Goal: Check status

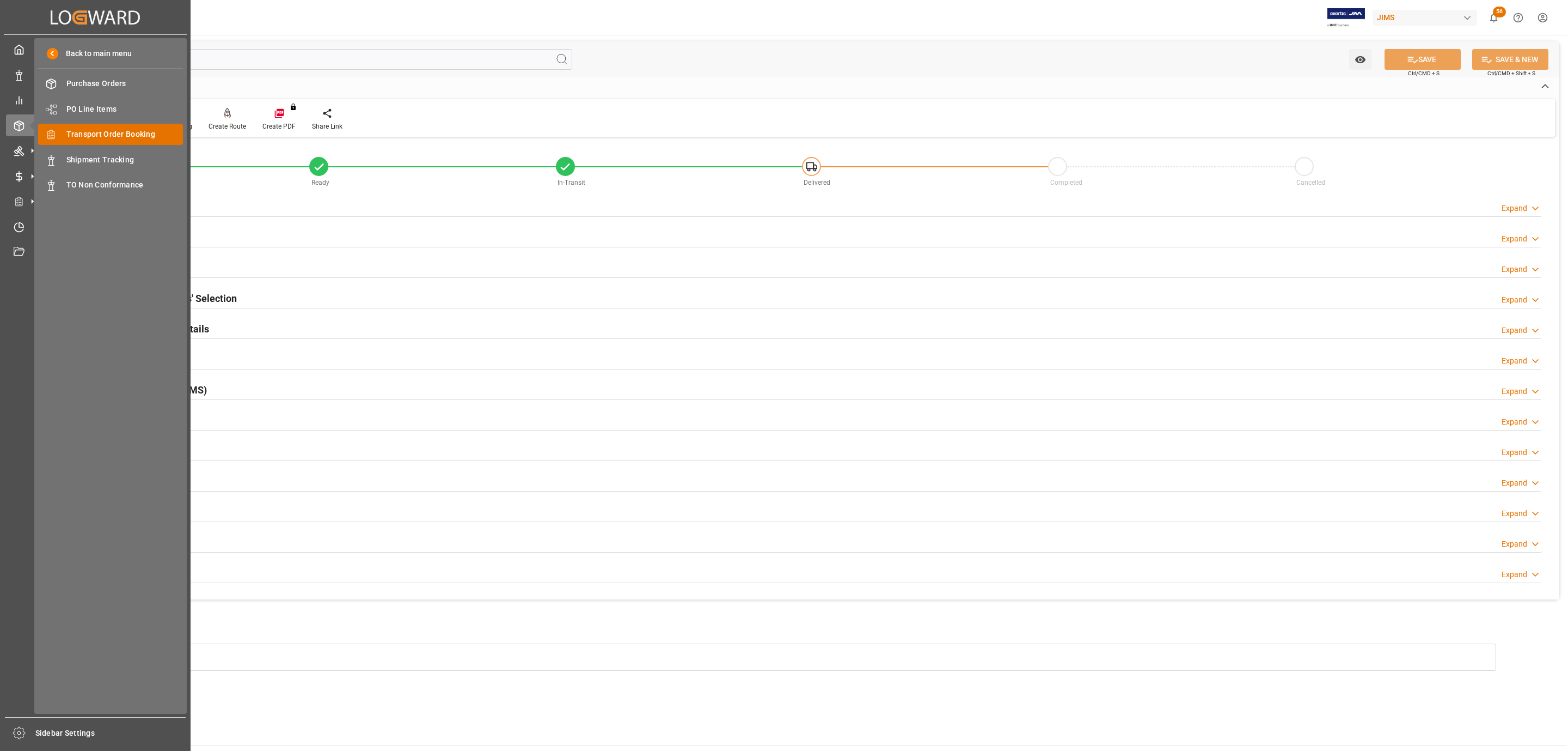
click at [128, 132] on span "Transport Order Booking" at bounding box center [125, 134] width 117 height 12
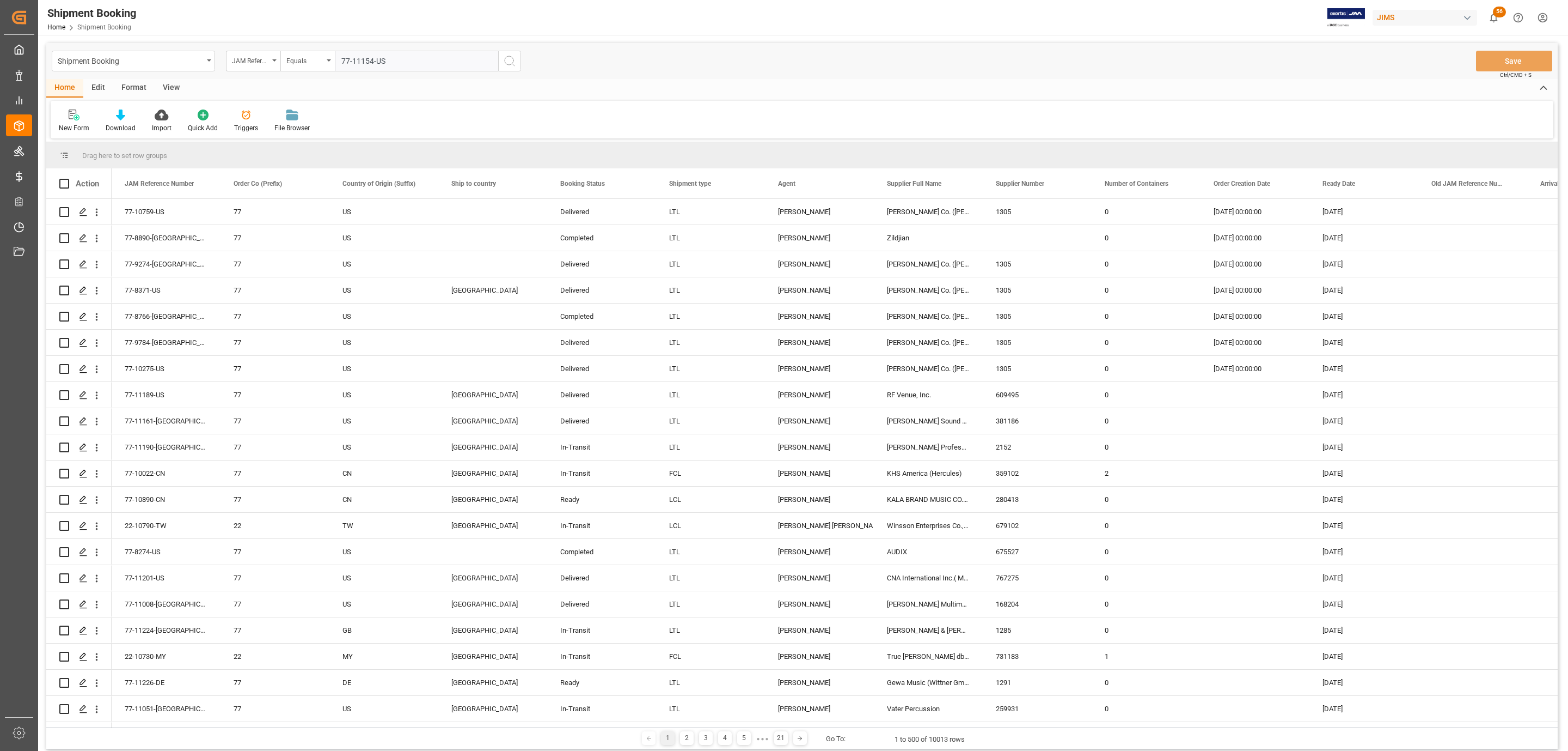
type input "77-11154-US"
click at [508, 63] on icon "search button" at bounding box center [509, 60] width 13 height 13
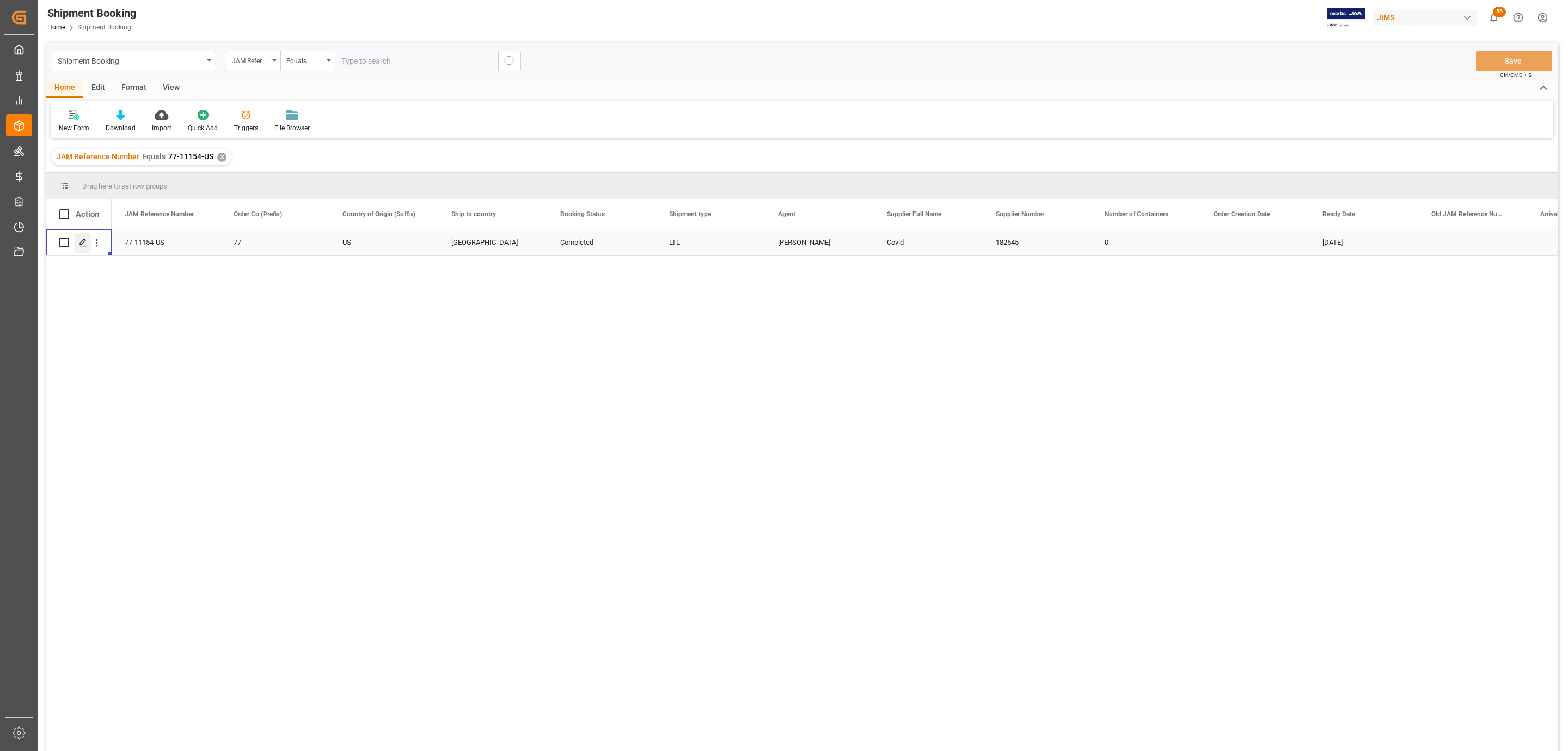
click at [84, 250] on div "Press SPACE to select this row." at bounding box center [83, 242] width 16 height 20
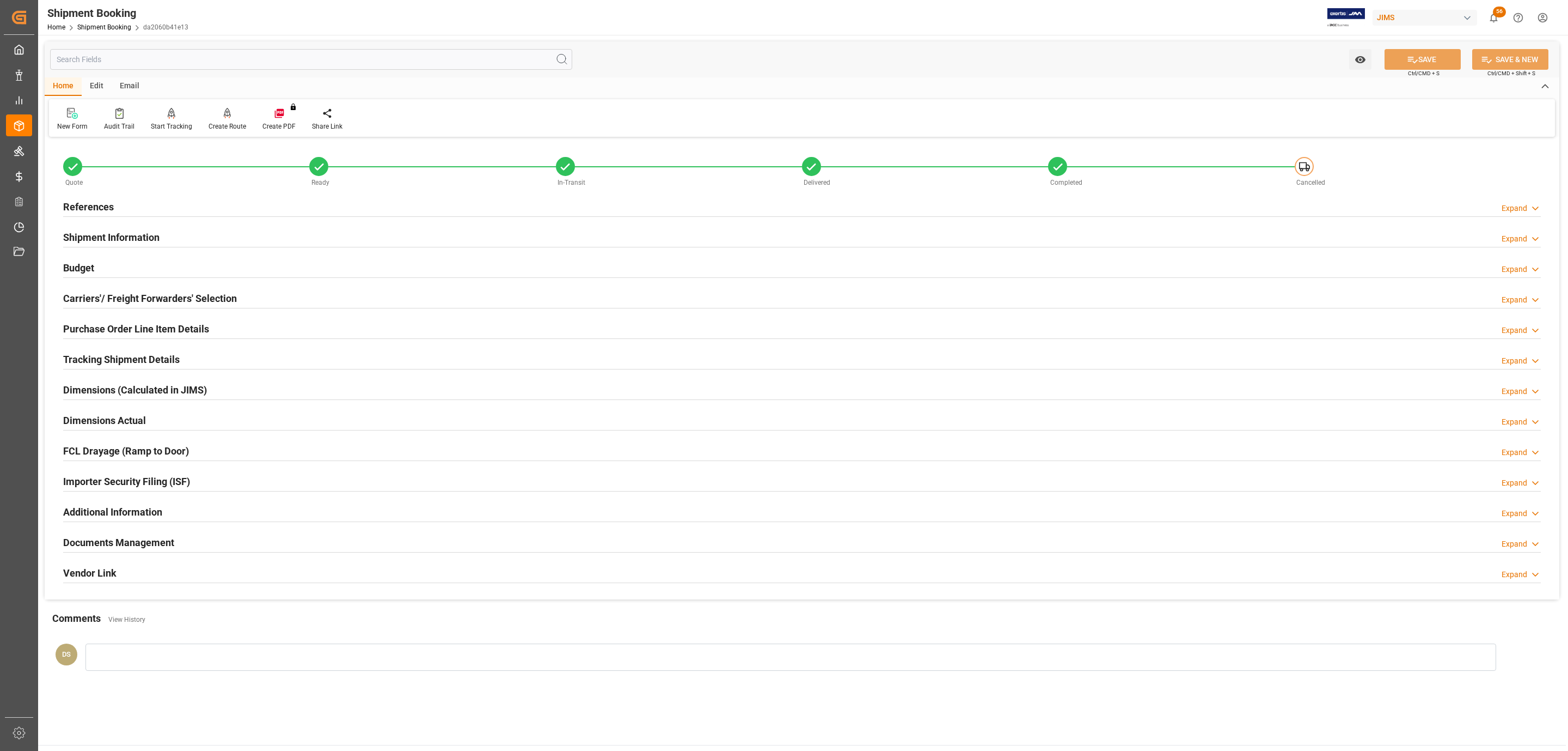
click at [218, 546] on div "Documents Management Expand" at bounding box center [802, 541] width 1478 height 21
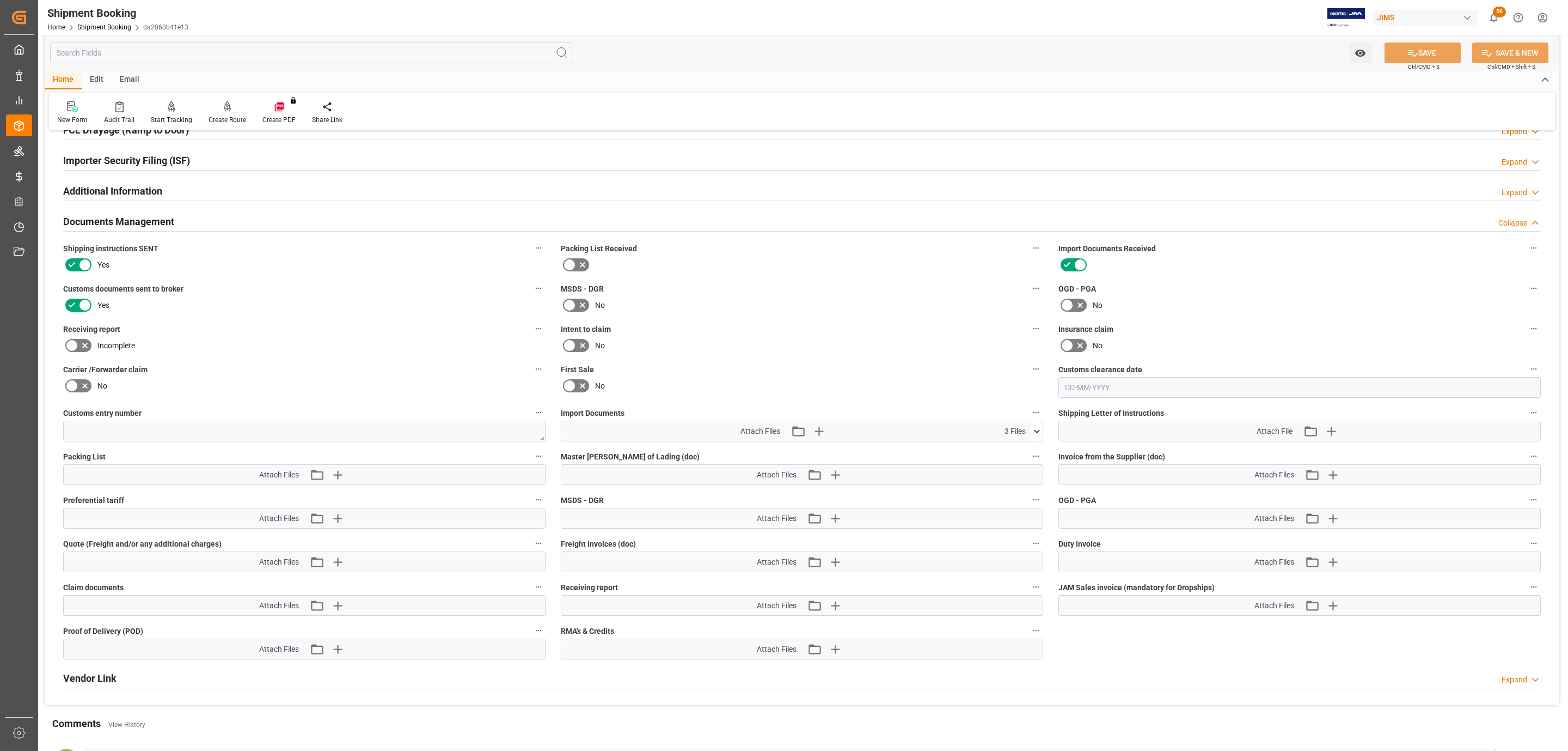
scroll to position [327, 0]
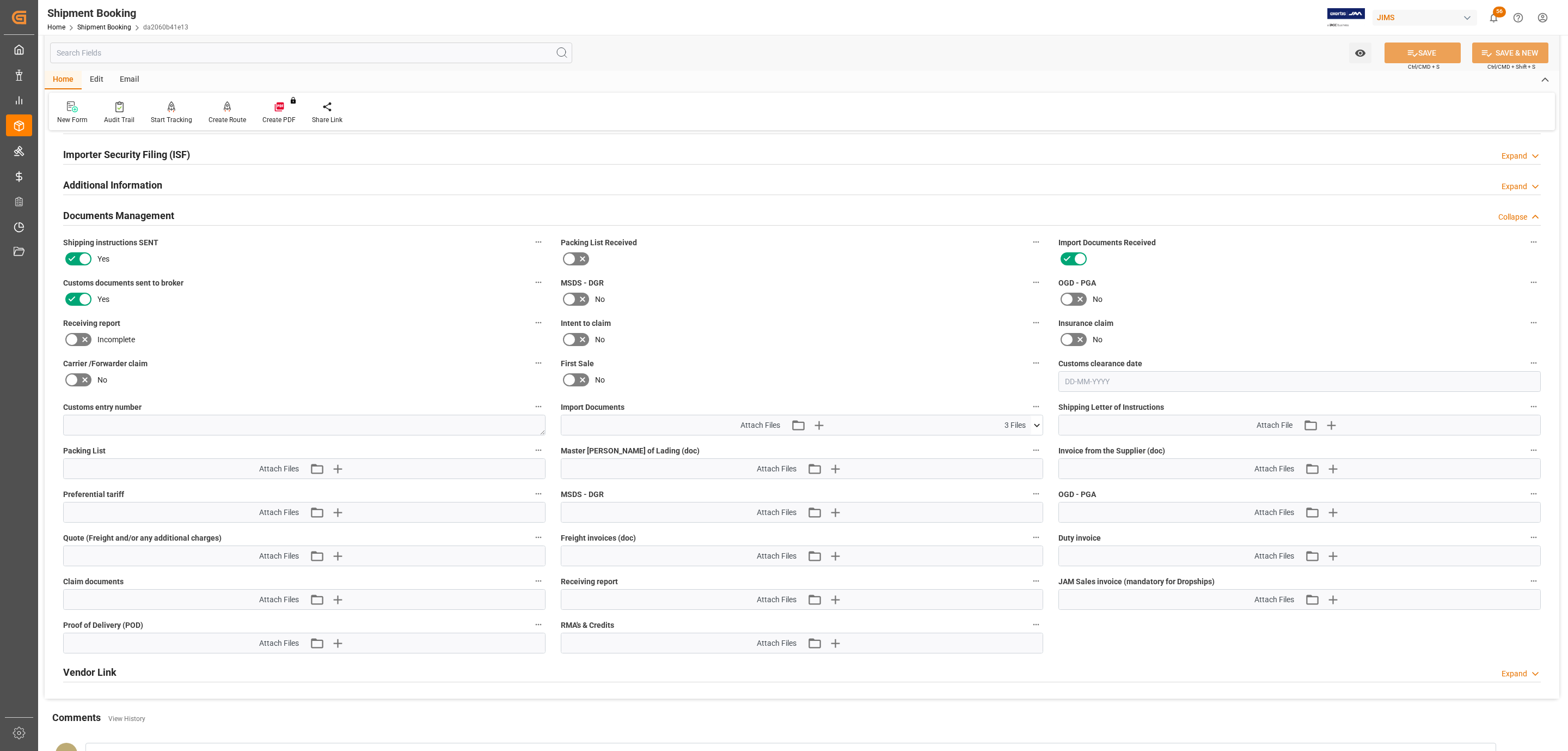
click at [1034, 424] on icon at bounding box center [1037, 425] width 12 height 12
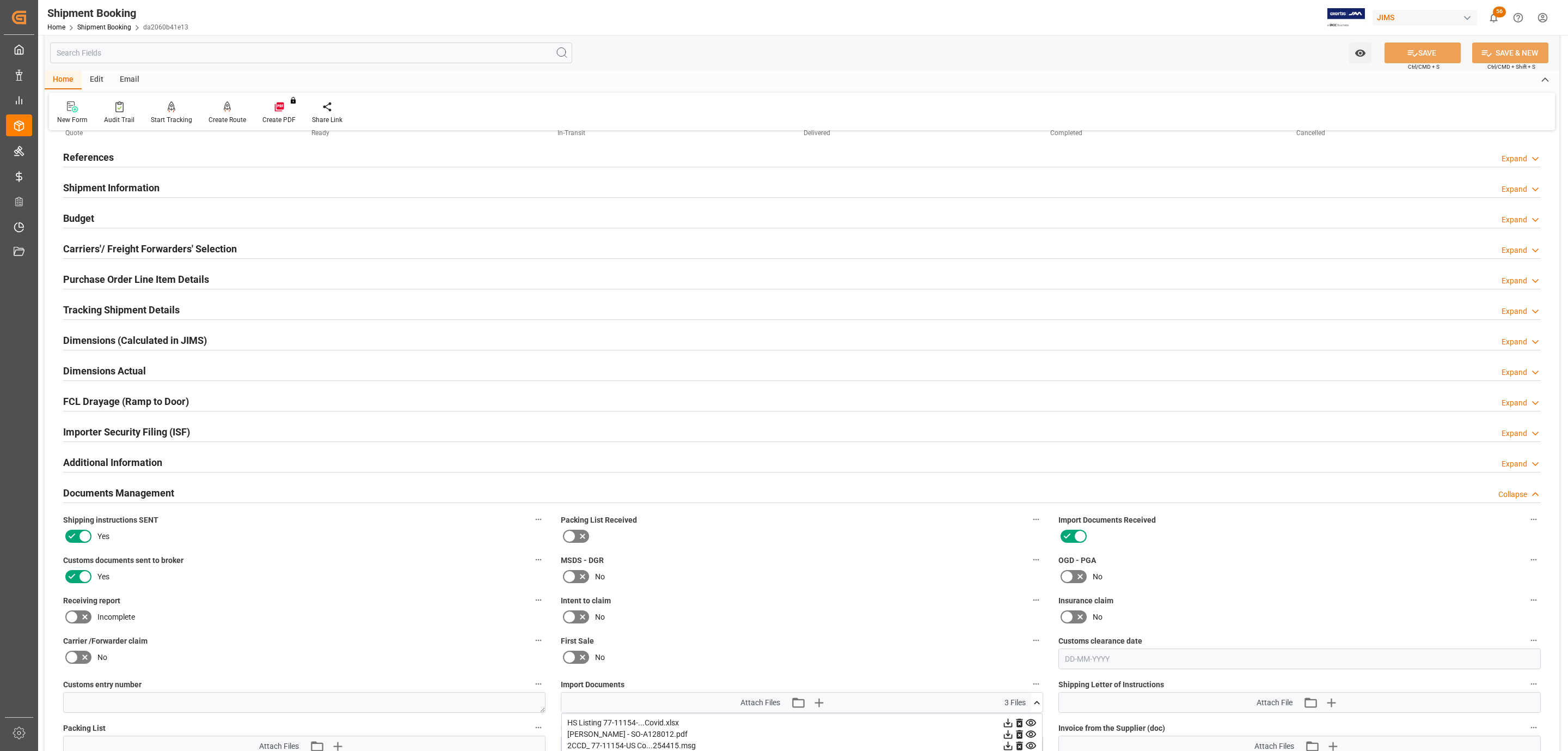
scroll to position [0, 0]
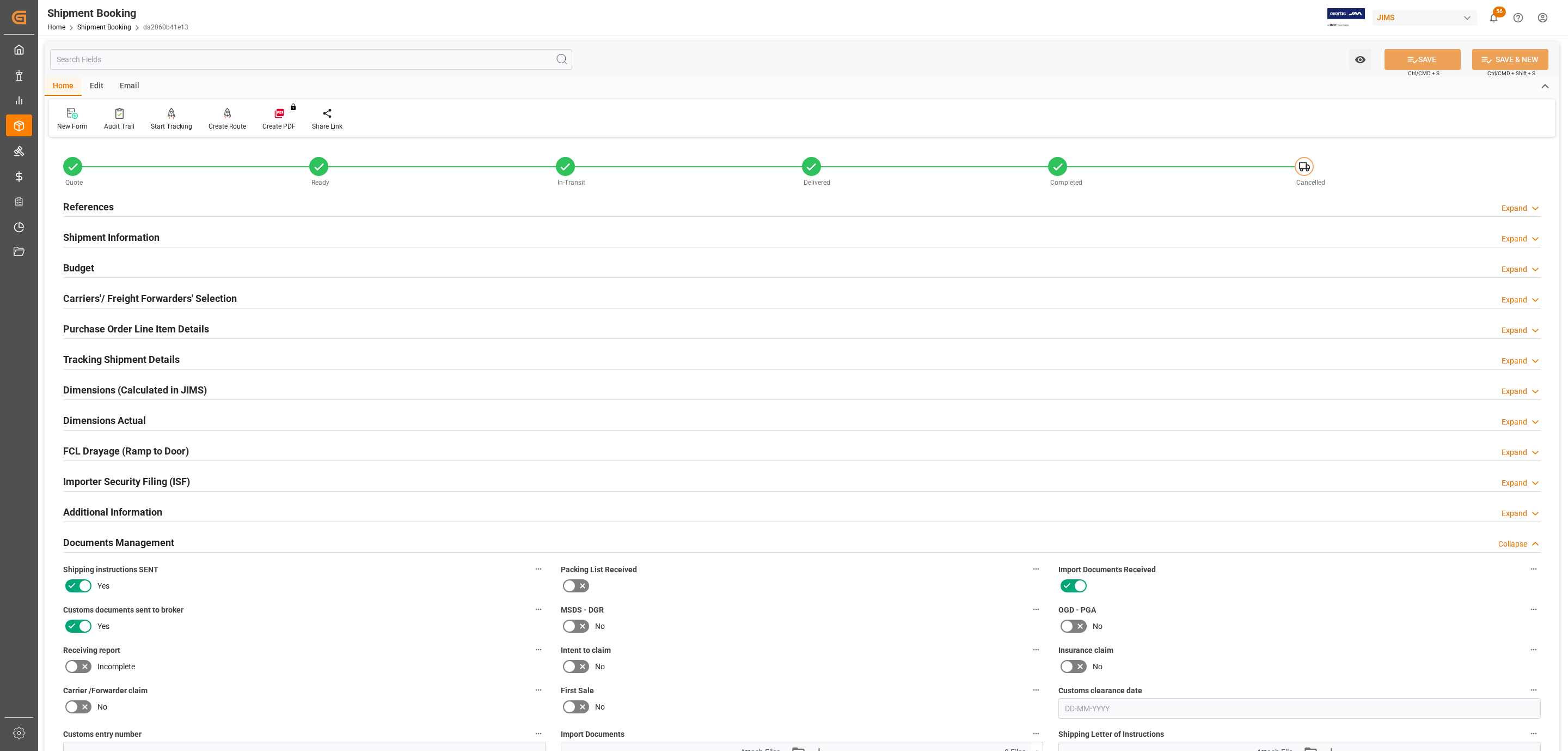
click at [147, 203] on div "References Expand" at bounding box center [802, 206] width 1478 height 21
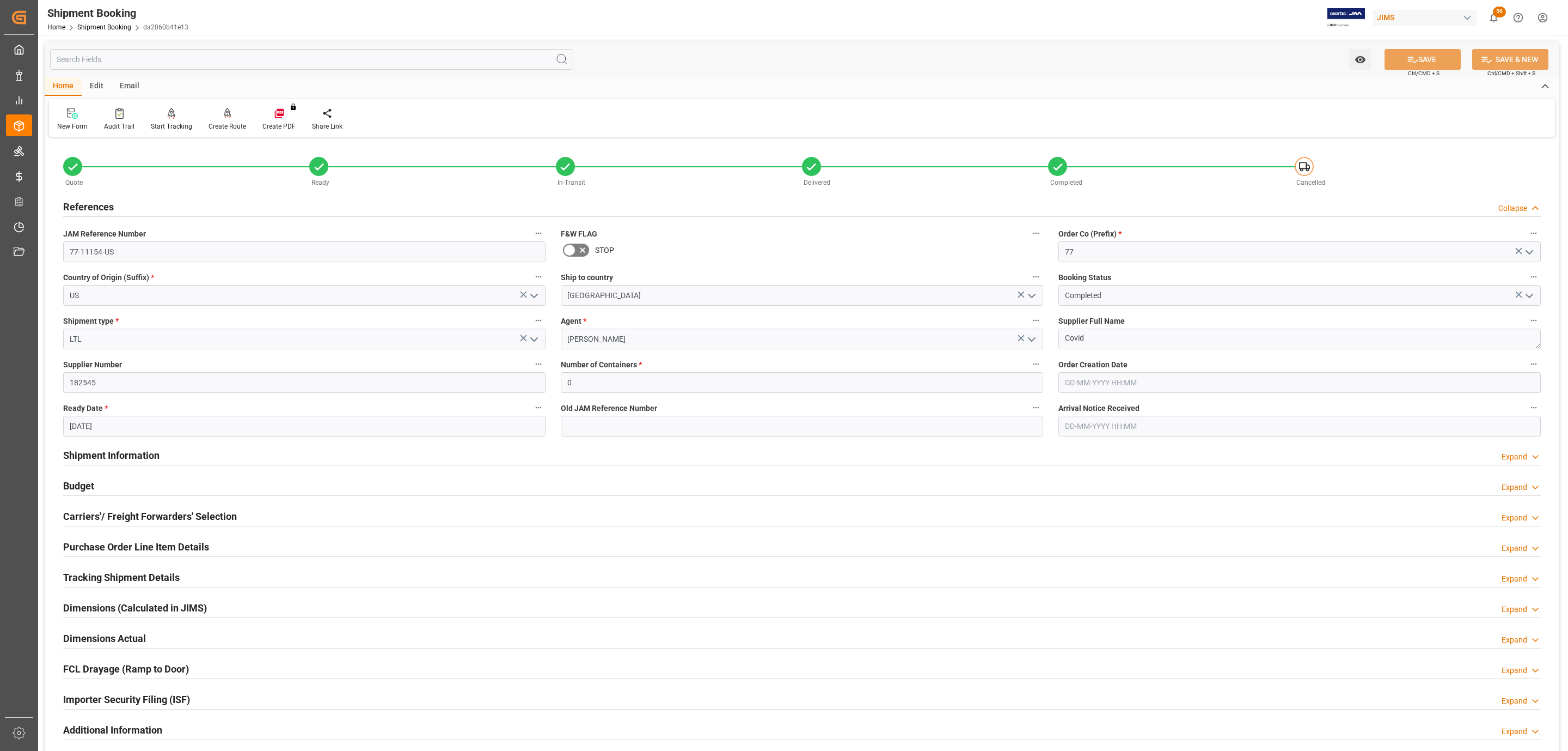
click at [147, 203] on div "References Collapse" at bounding box center [802, 206] width 1478 height 21
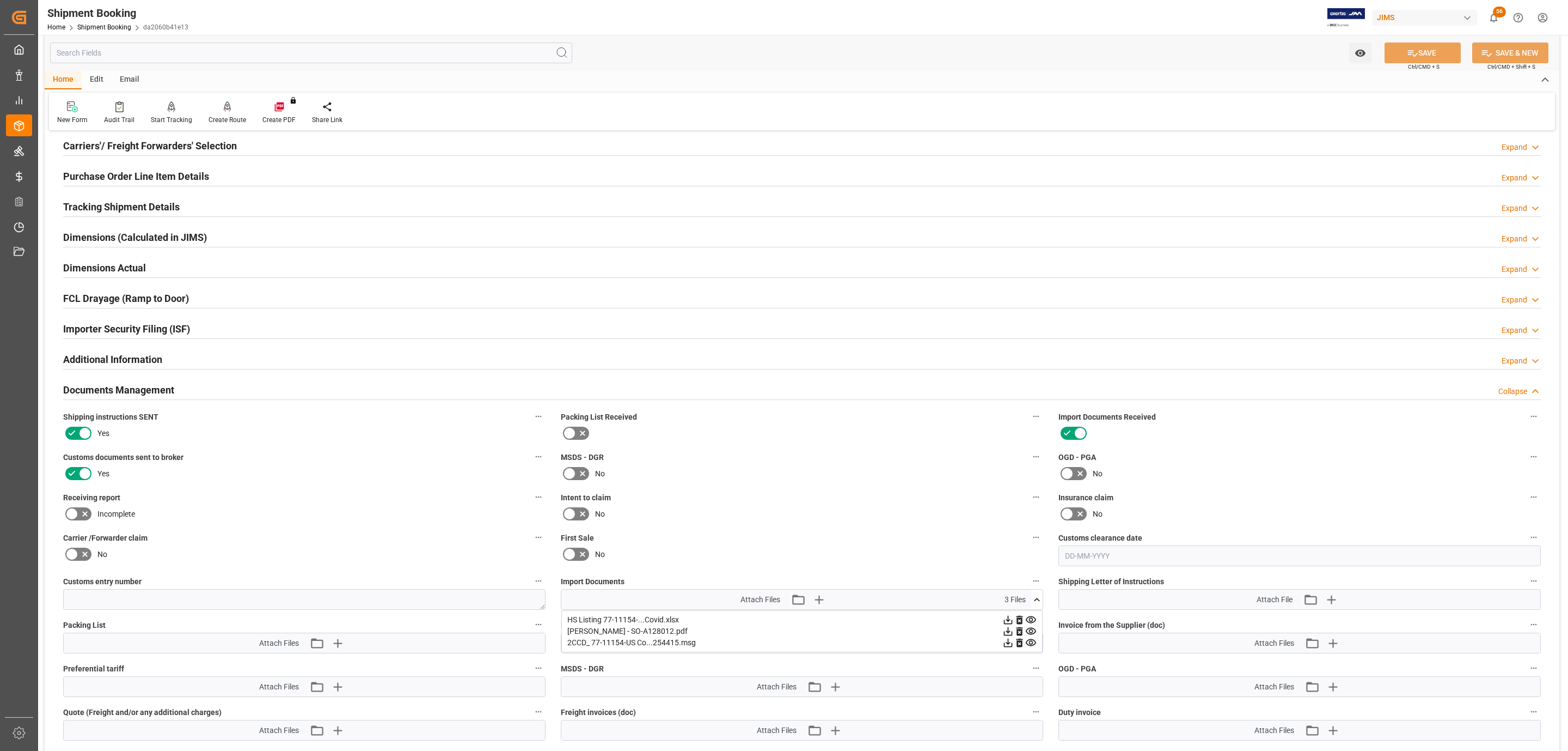
scroll to position [409, 0]
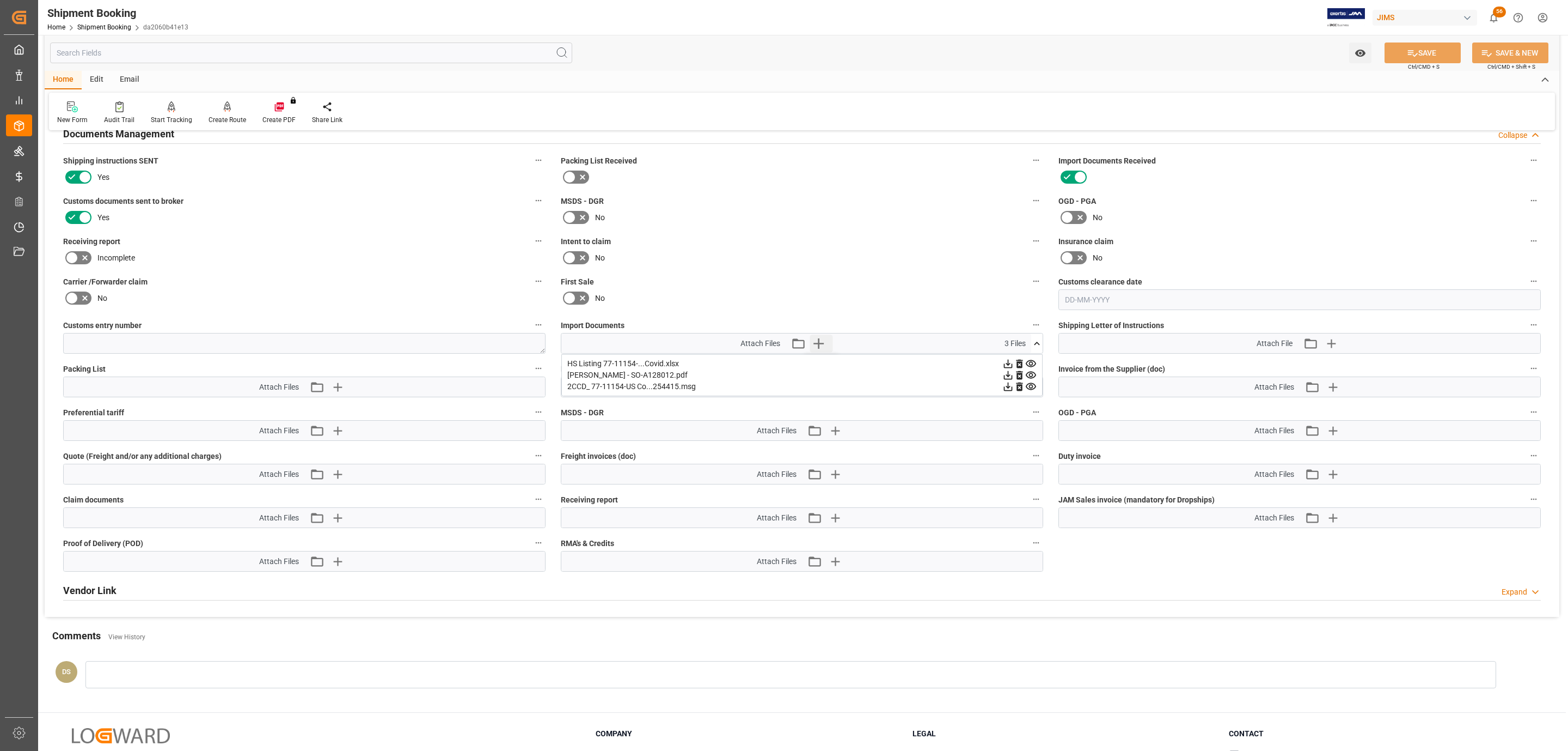
click at [822, 344] on icon "button" at bounding box center [819, 343] width 18 height 18
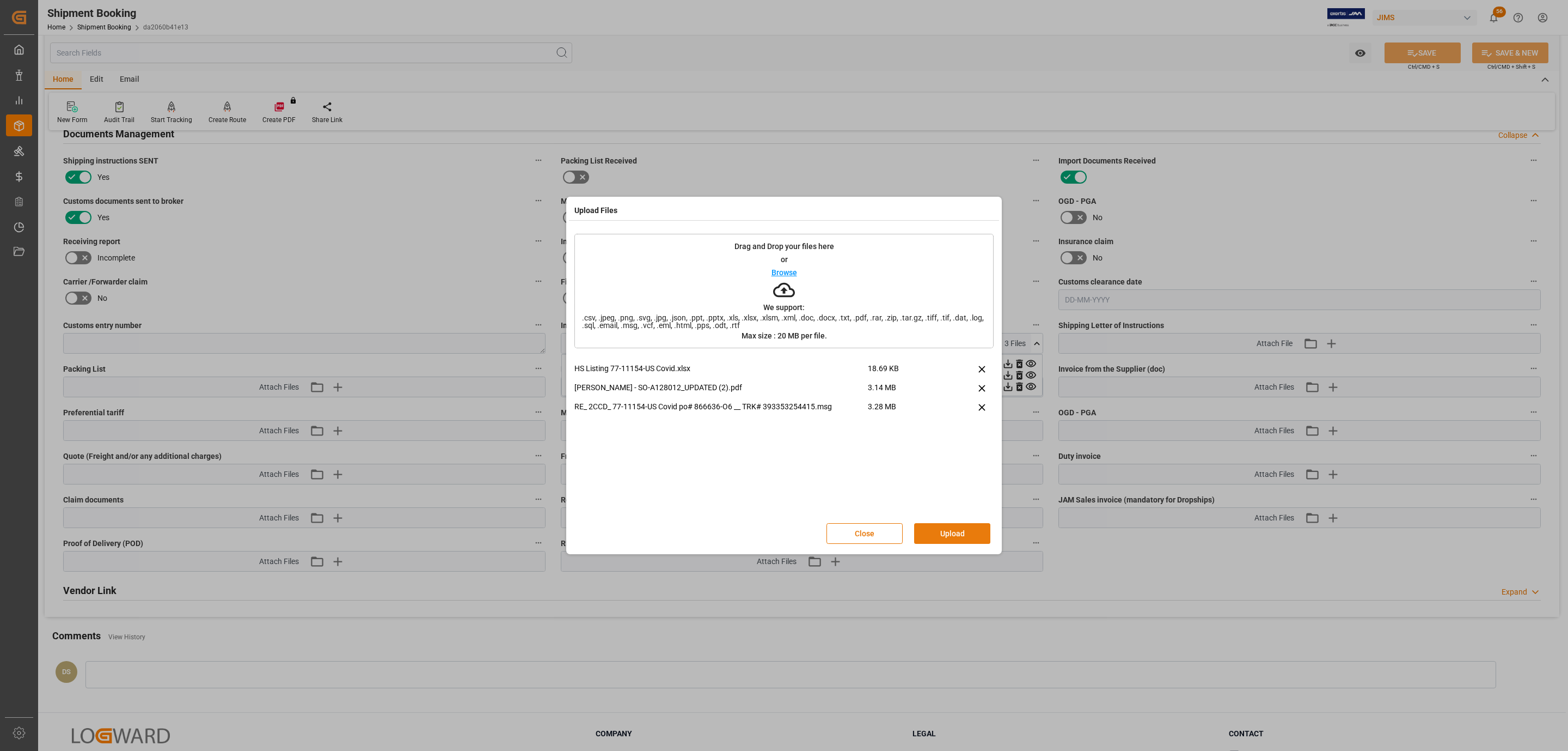
click at [969, 543] on button "Upload" at bounding box center [952, 534] width 76 height 21
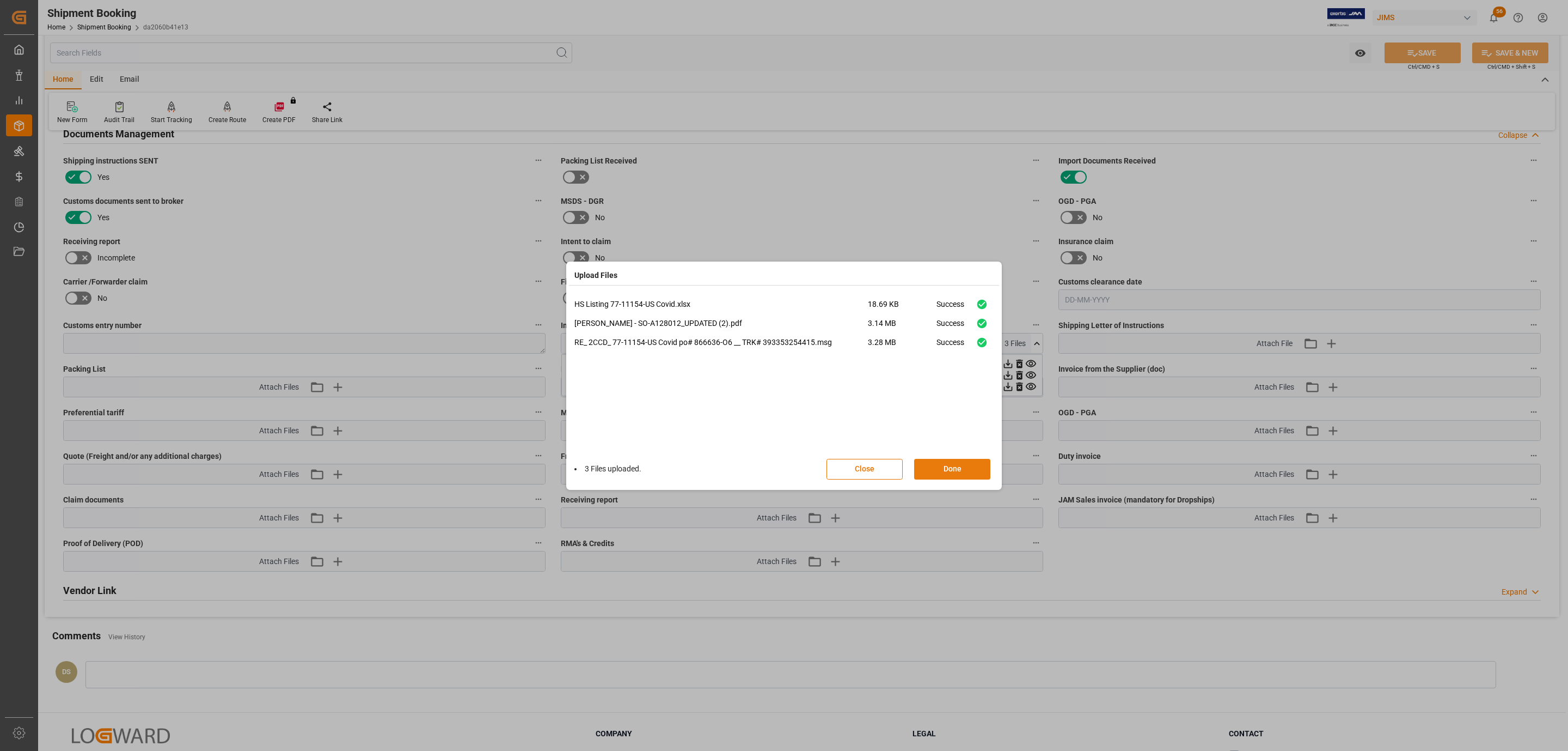
click at [928, 471] on button "Done" at bounding box center [952, 469] width 76 height 21
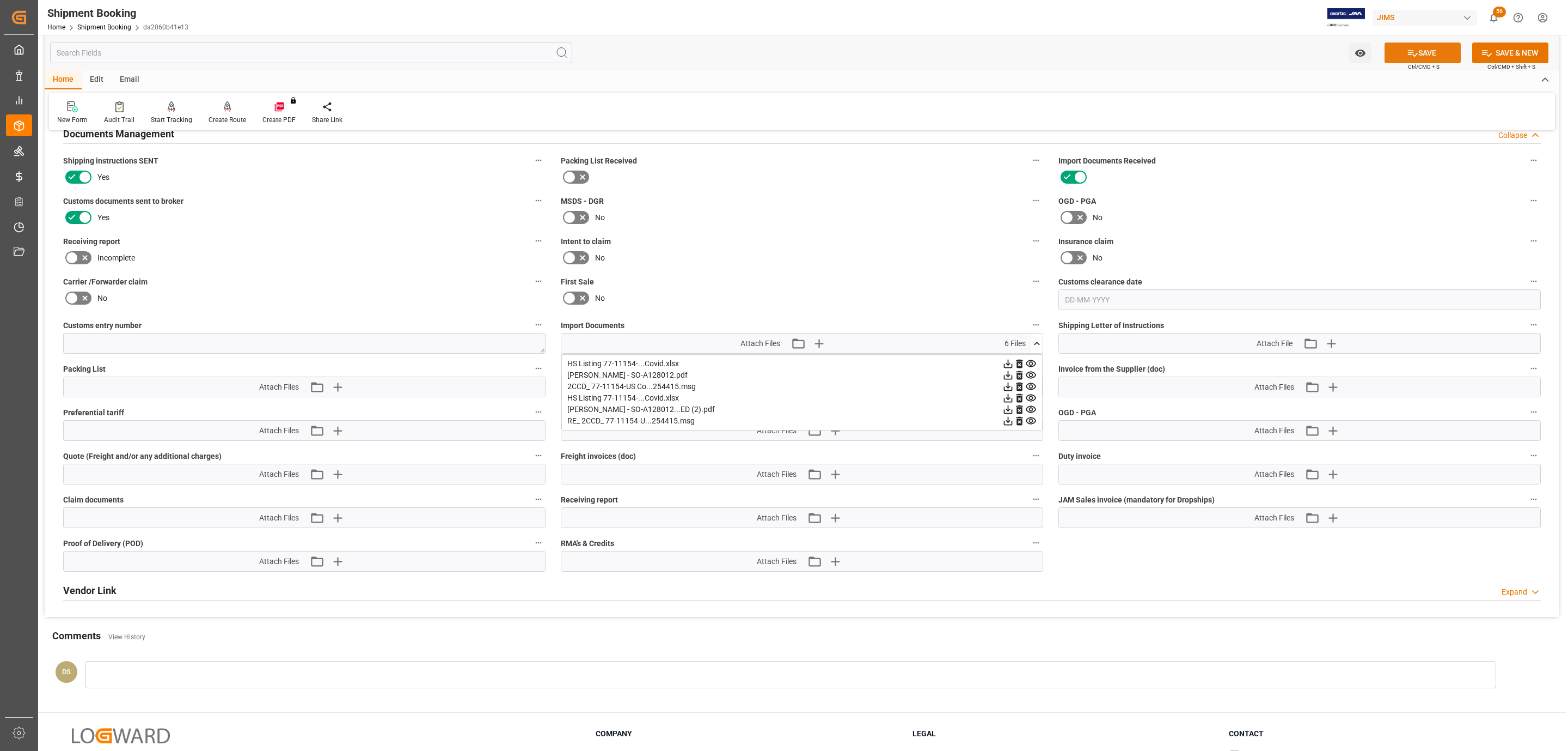
click at [1416, 53] on button "SAVE" at bounding box center [1423, 53] width 76 height 21
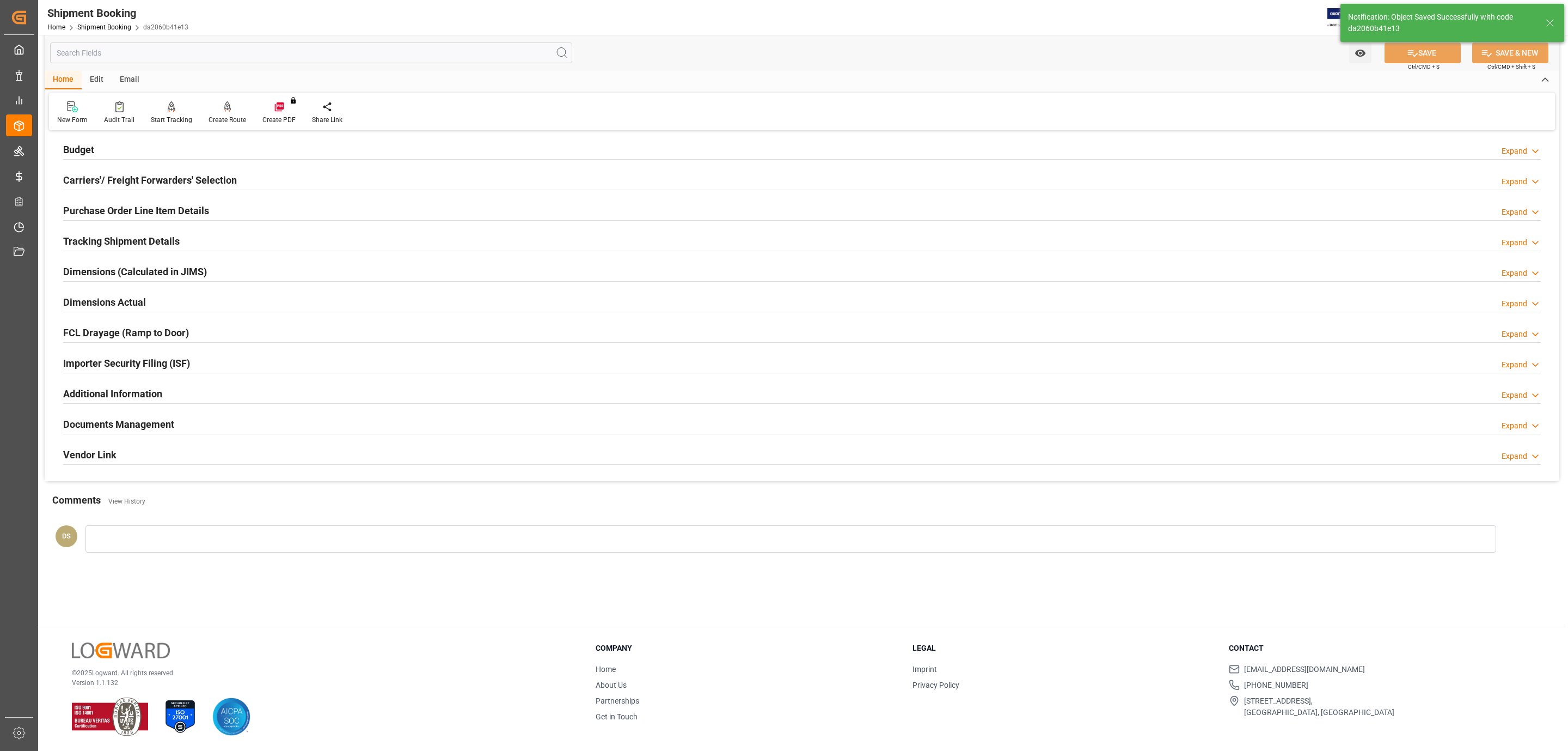
scroll to position [118, 0]
click at [126, 177] on h2 "Carriers'/ Freight Forwarders' Selection" at bounding box center [150, 180] width 173 height 15
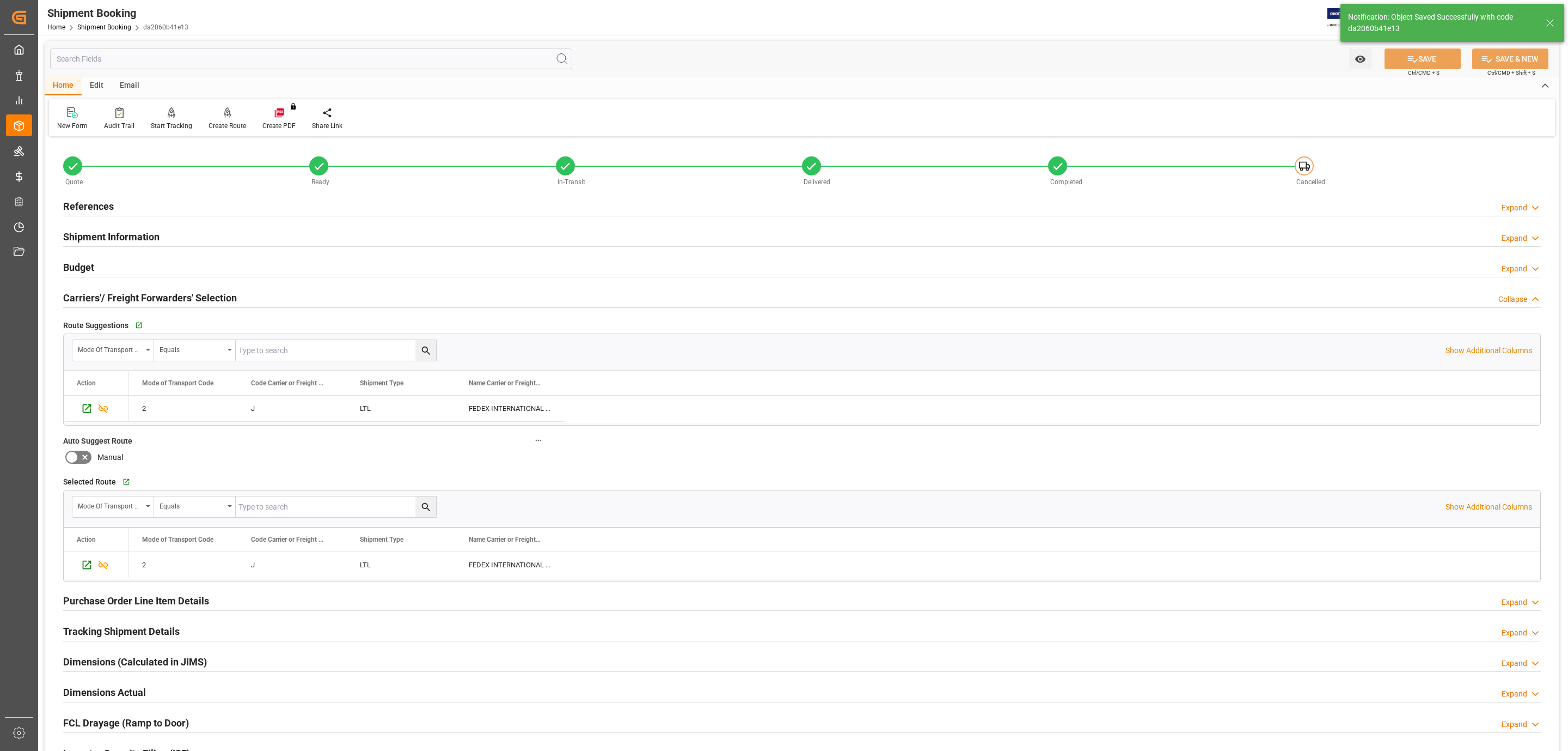
scroll to position [0, 0]
click at [116, 273] on div "Budget Expand" at bounding box center [802, 267] width 1478 height 21
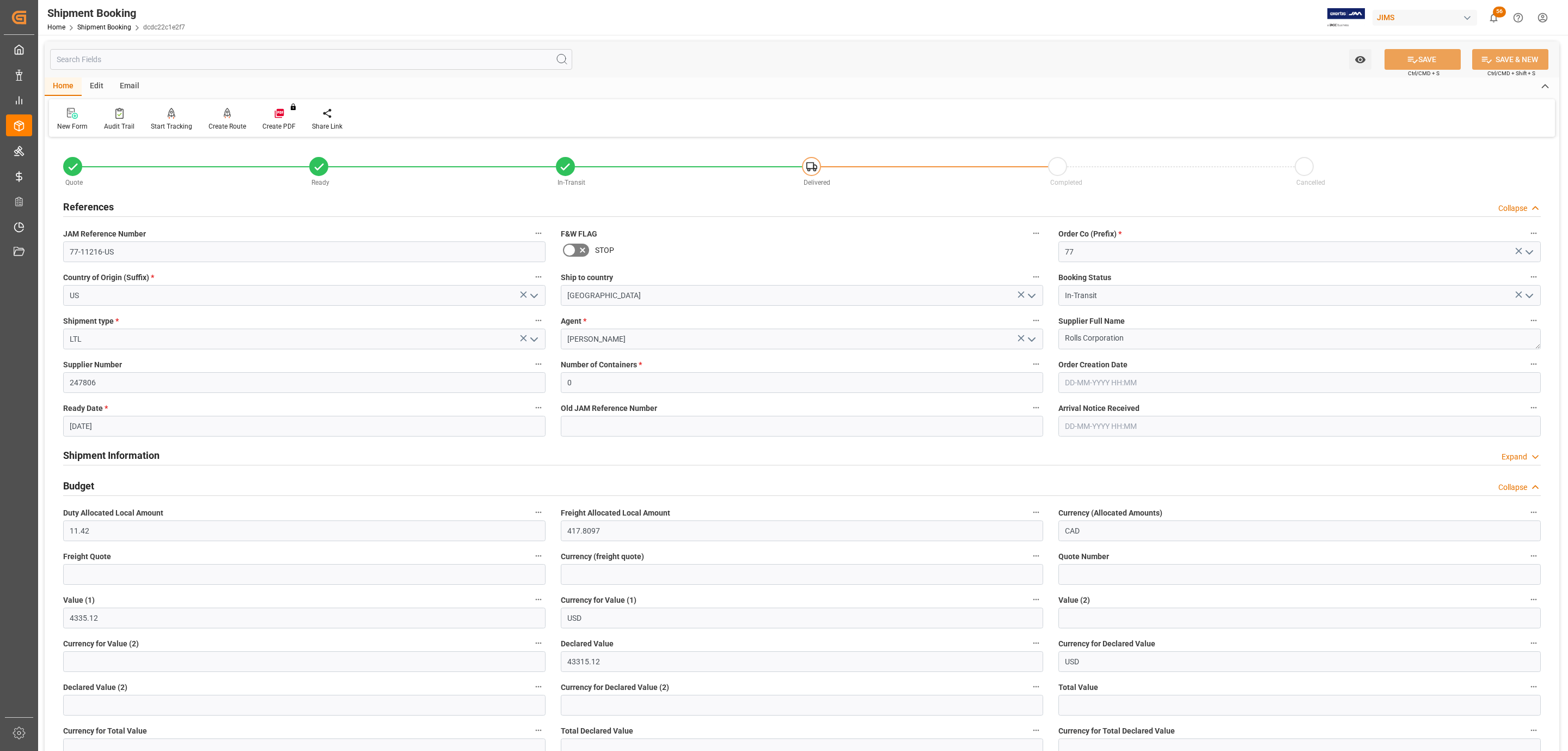
scroll to position [823, 0]
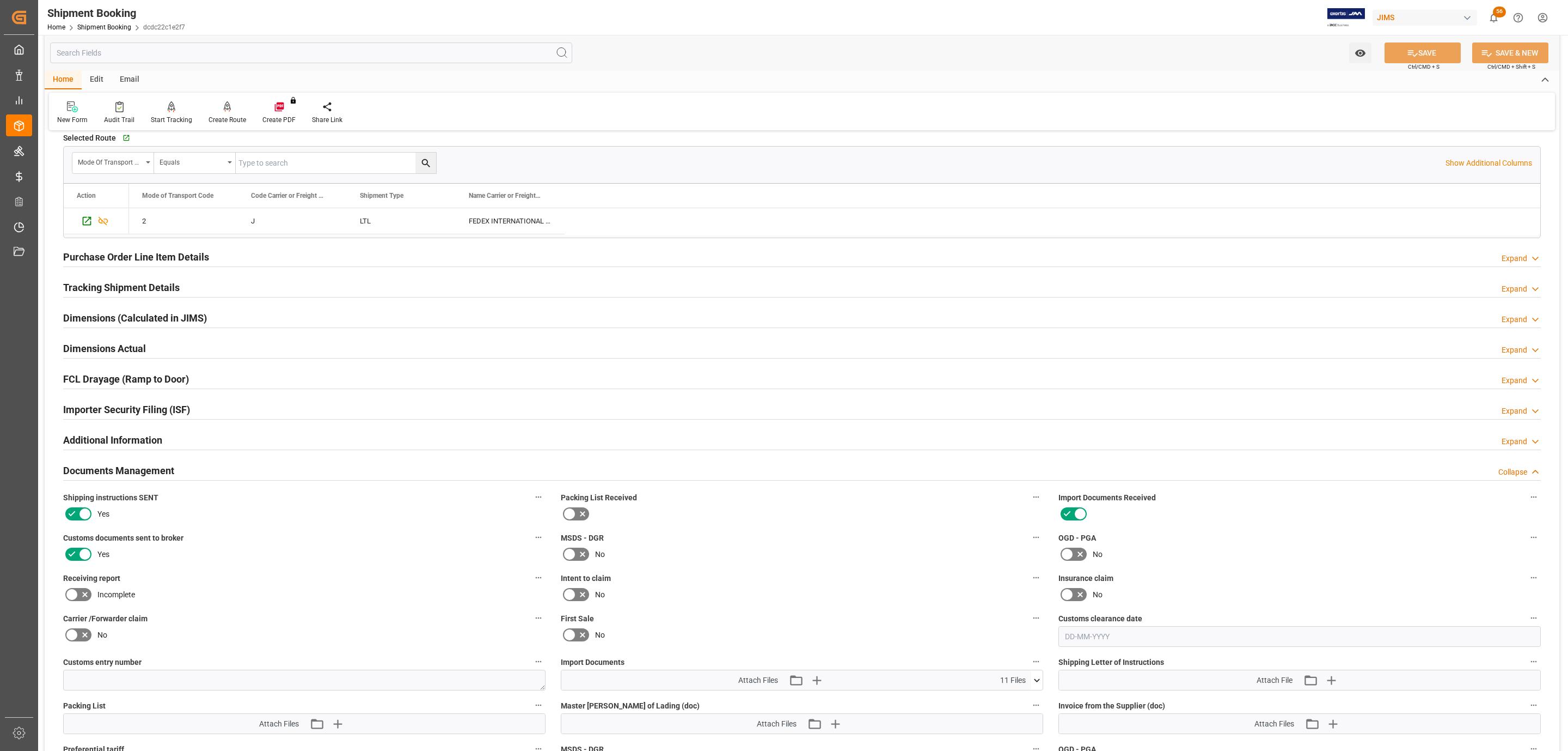
click at [172, 267] on div at bounding box center [802, 266] width 1478 height 1
click at [173, 260] on h2 "Purchase Order Line Item Details" at bounding box center [136, 257] width 146 height 15
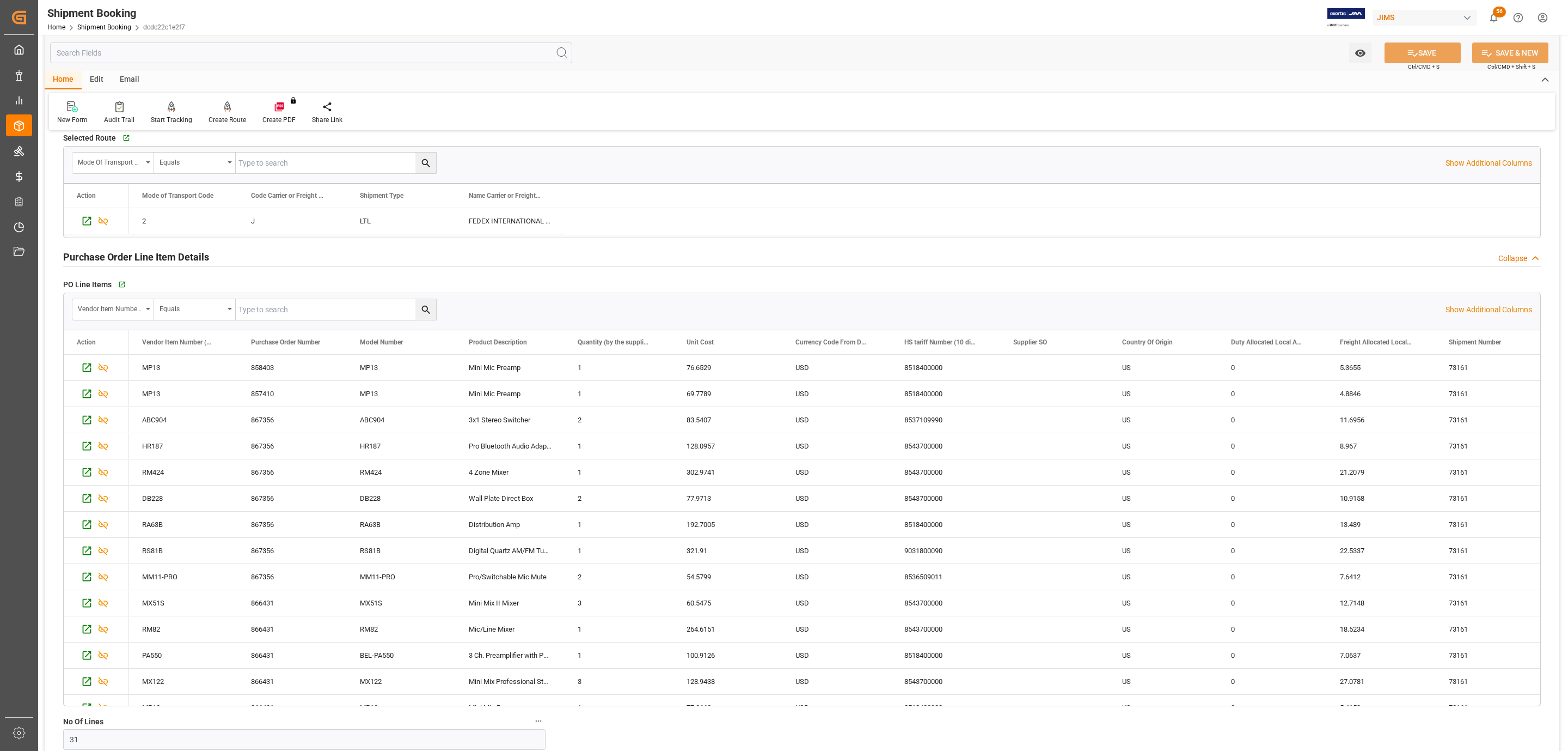
click at [173, 260] on h2 "Purchase Order Line Item Details" at bounding box center [136, 257] width 146 height 15
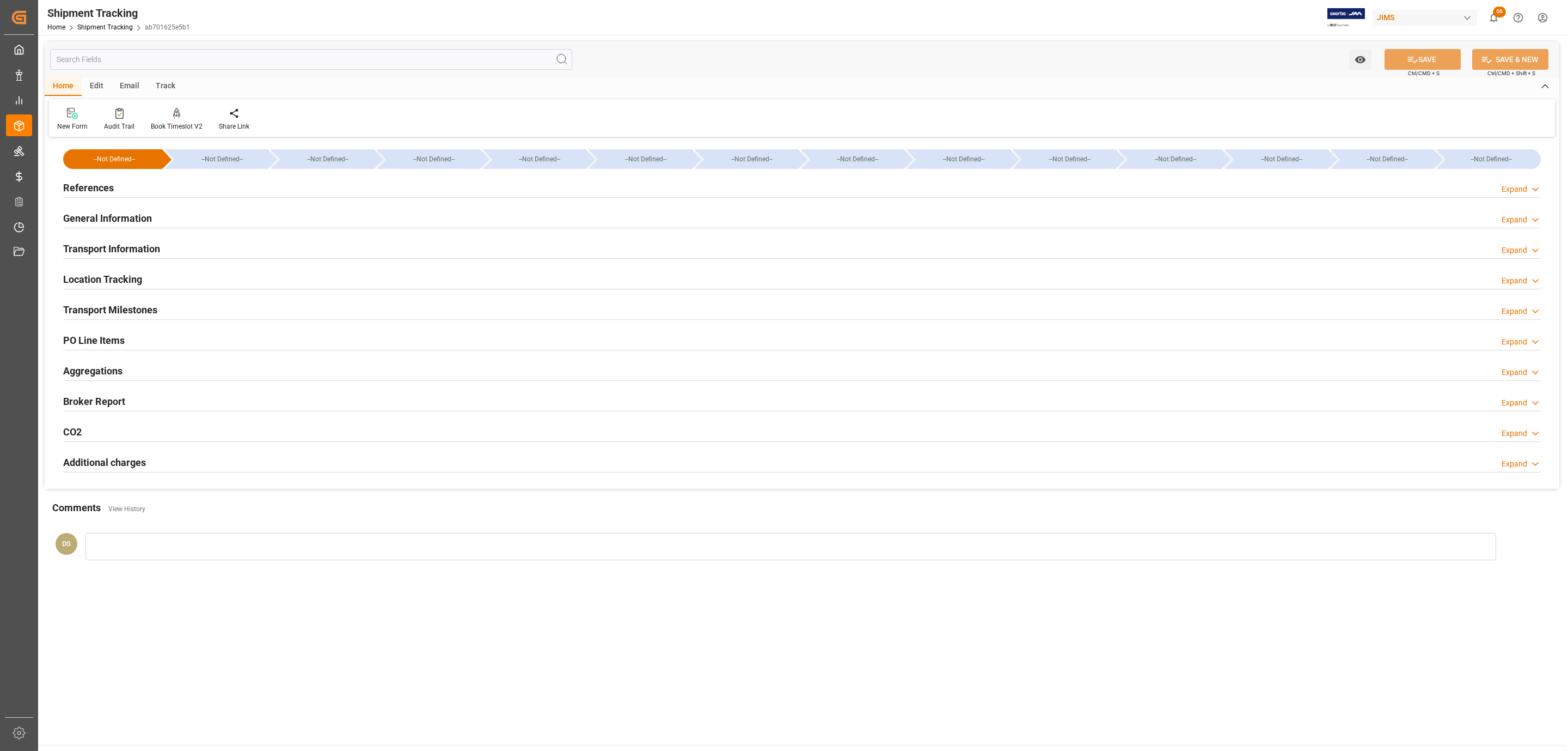
click at [101, 301] on div "Transport Milestones" at bounding box center [110, 309] width 94 height 21
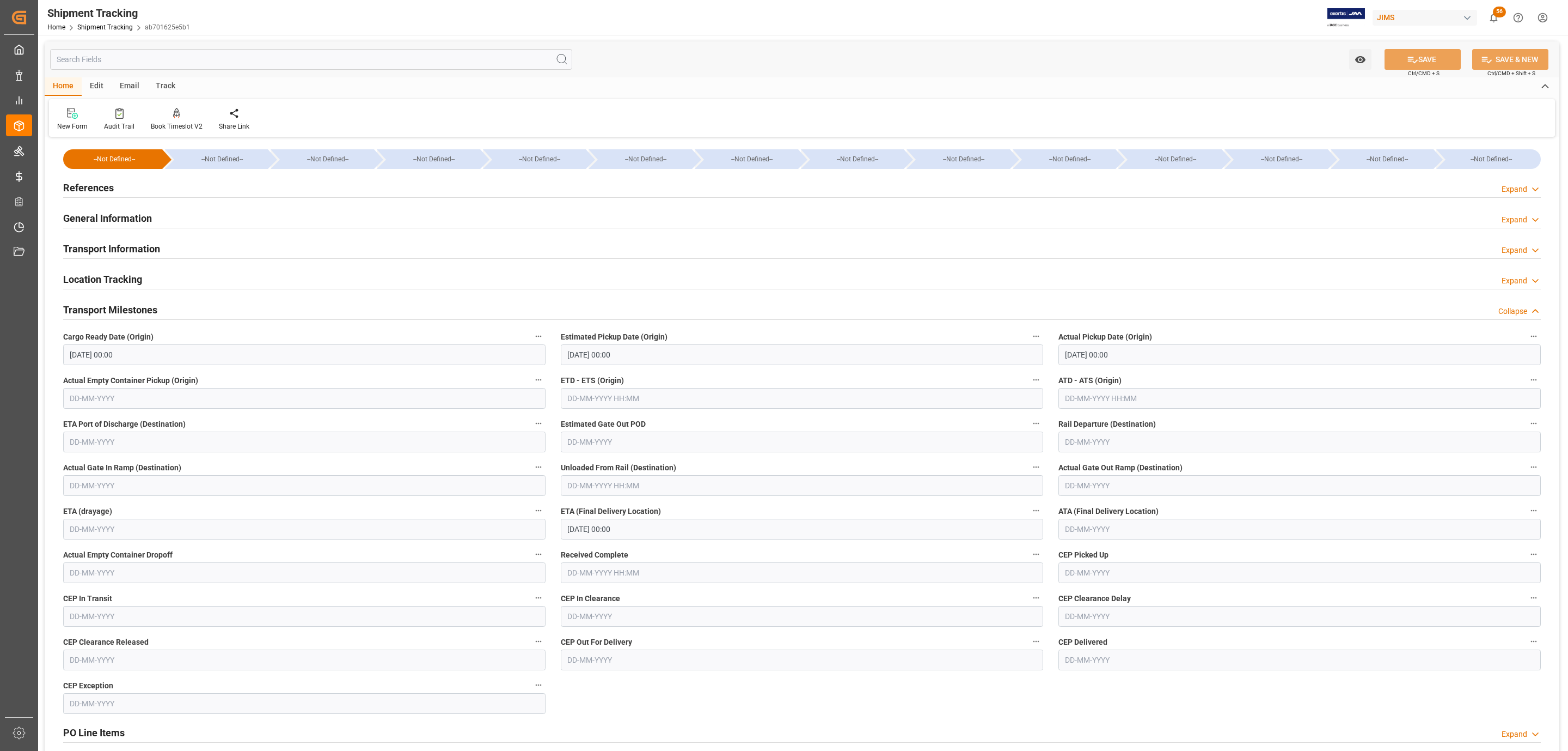
click at [121, 210] on div "General Information" at bounding box center [108, 217] width 89 height 21
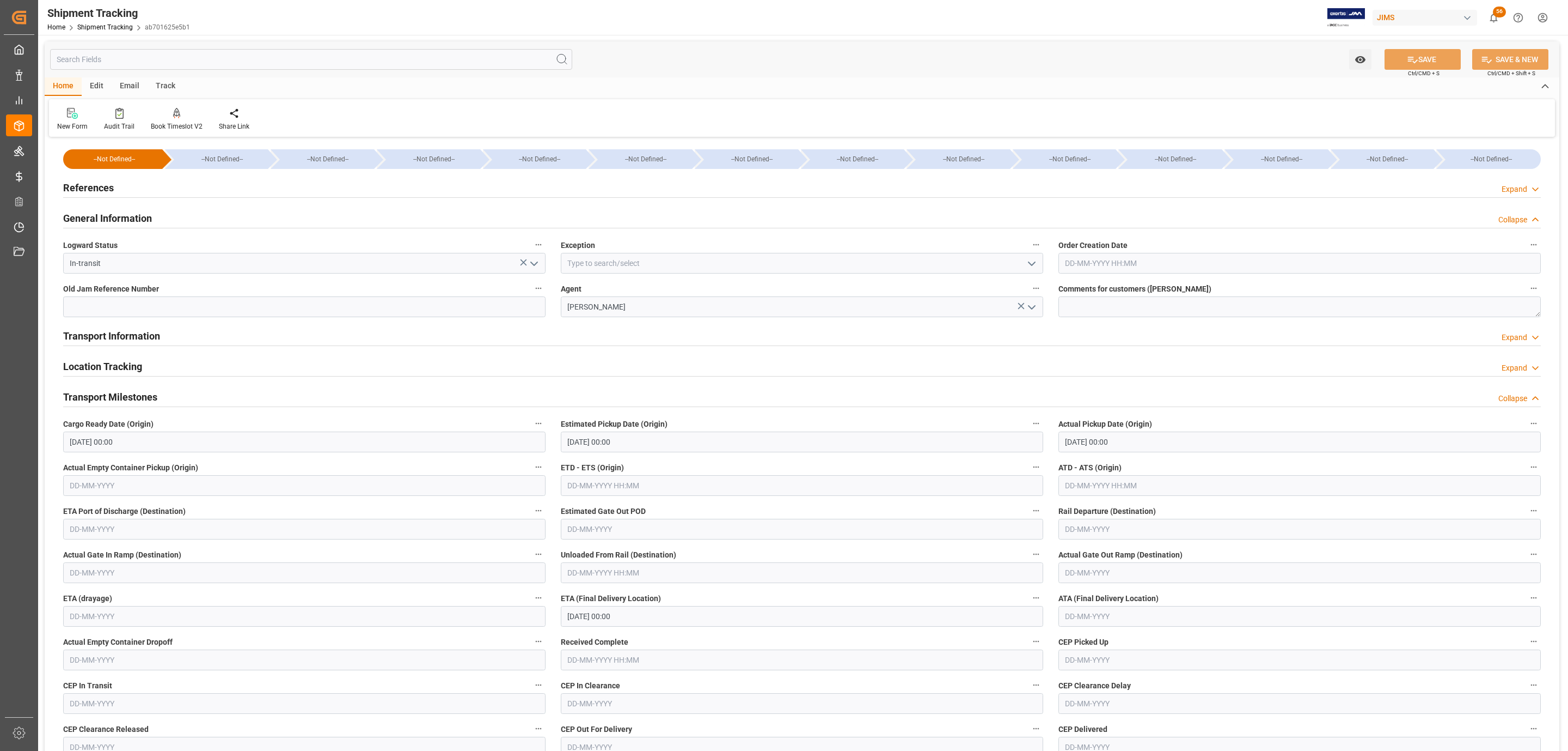
click at [128, 189] on div "References Expand" at bounding box center [802, 187] width 1478 height 21
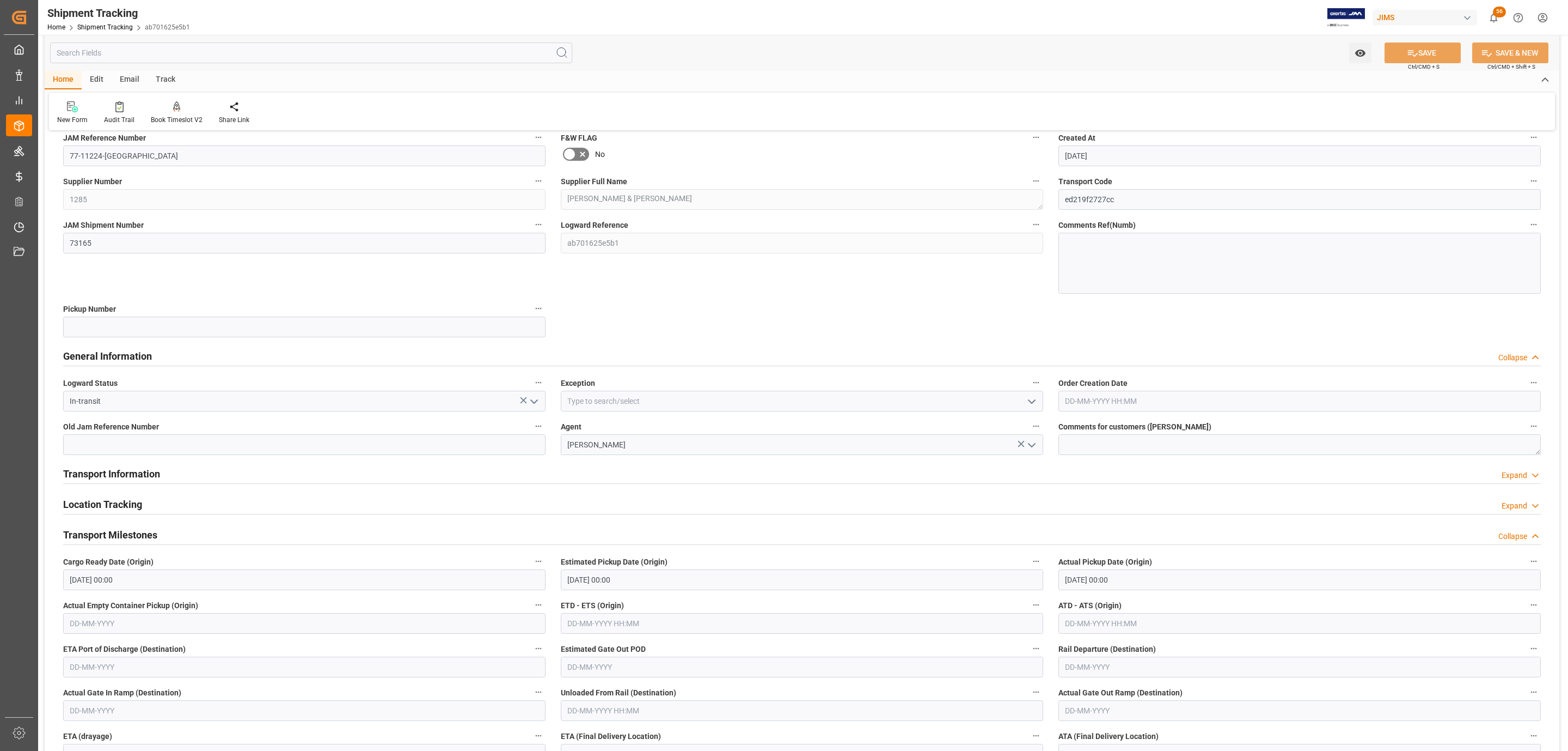
scroll to position [327, 0]
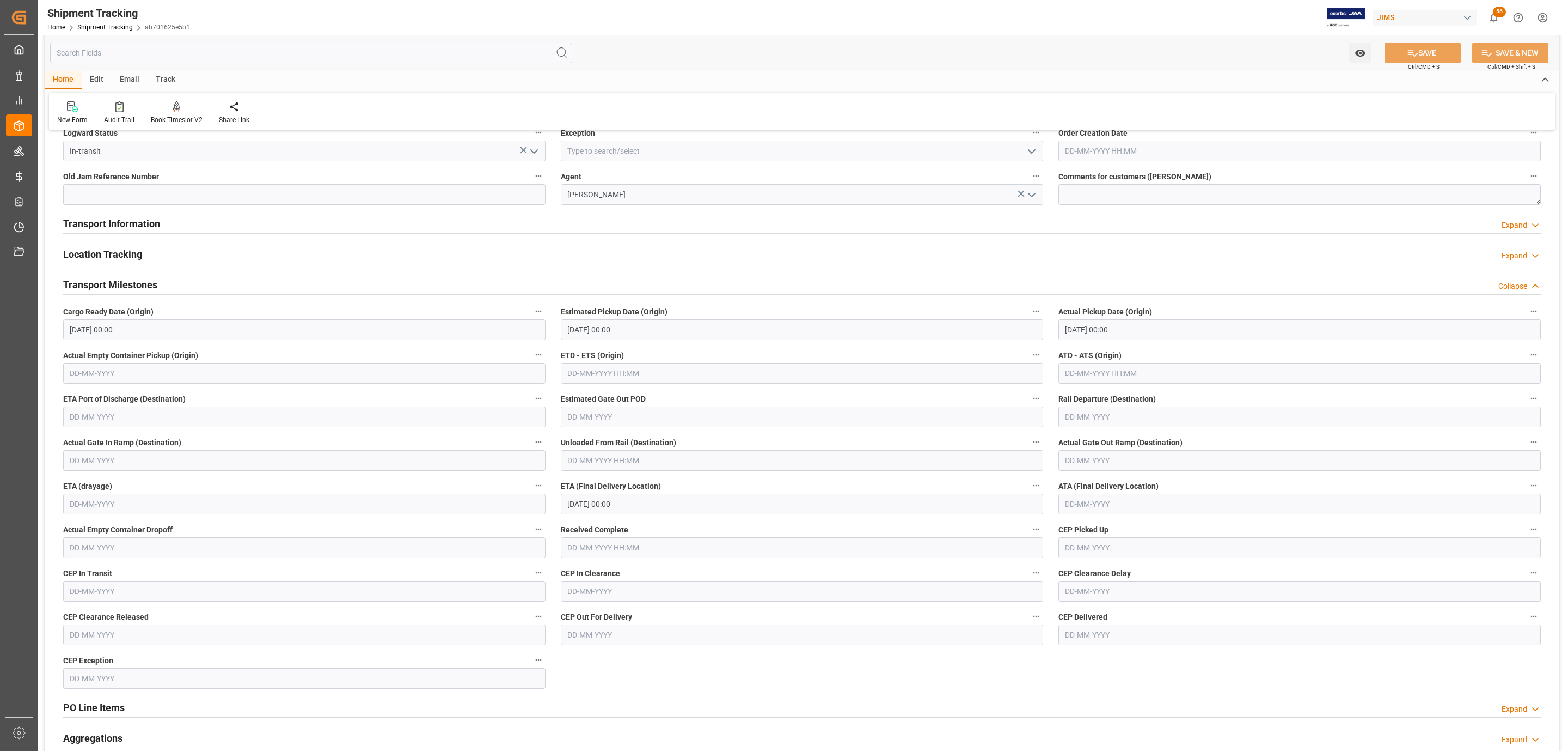
click at [79, 283] on h2 "Transport Milestones" at bounding box center [110, 284] width 94 height 15
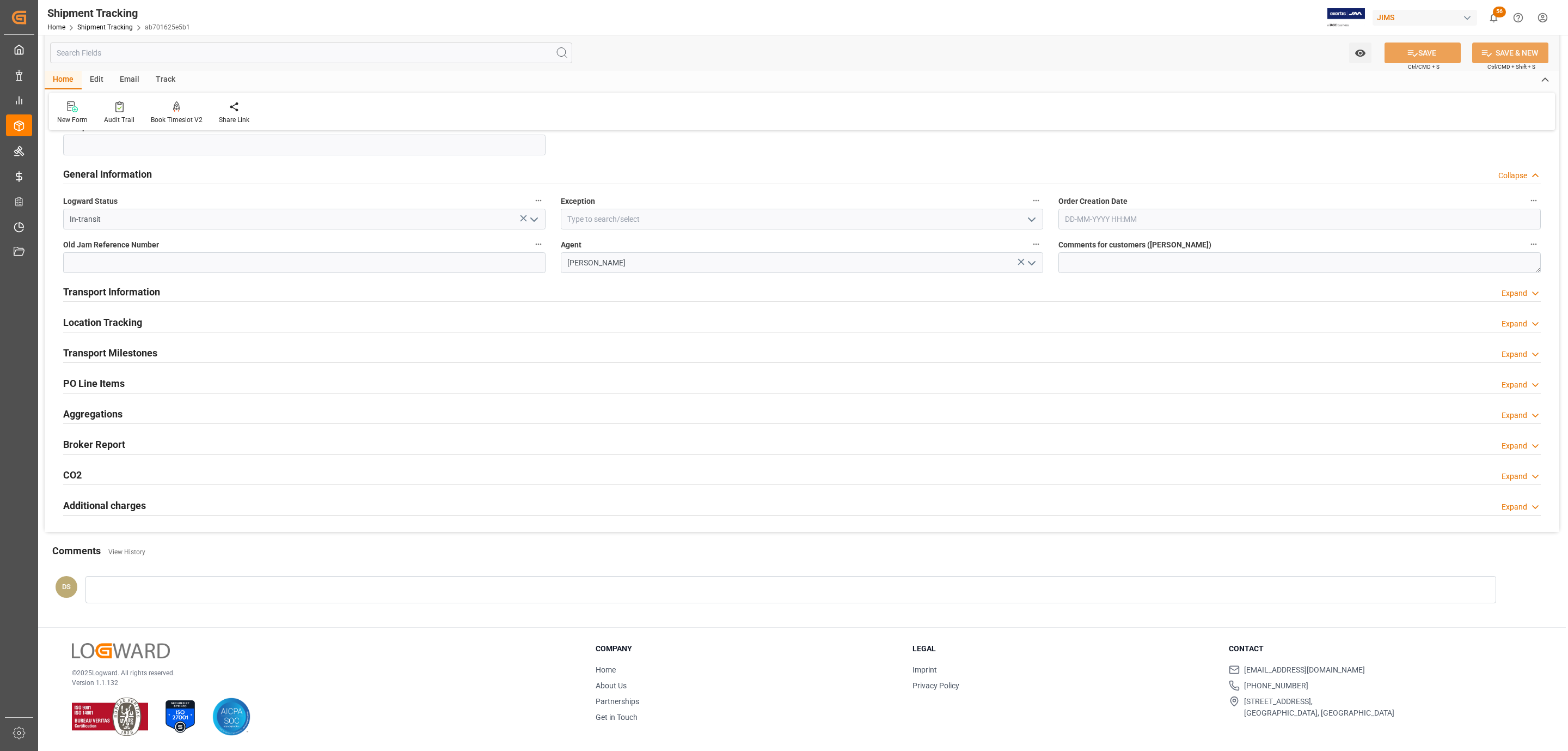
scroll to position [261, 0]
click at [117, 223] on input "In-transit" at bounding box center [304, 219] width 482 height 21
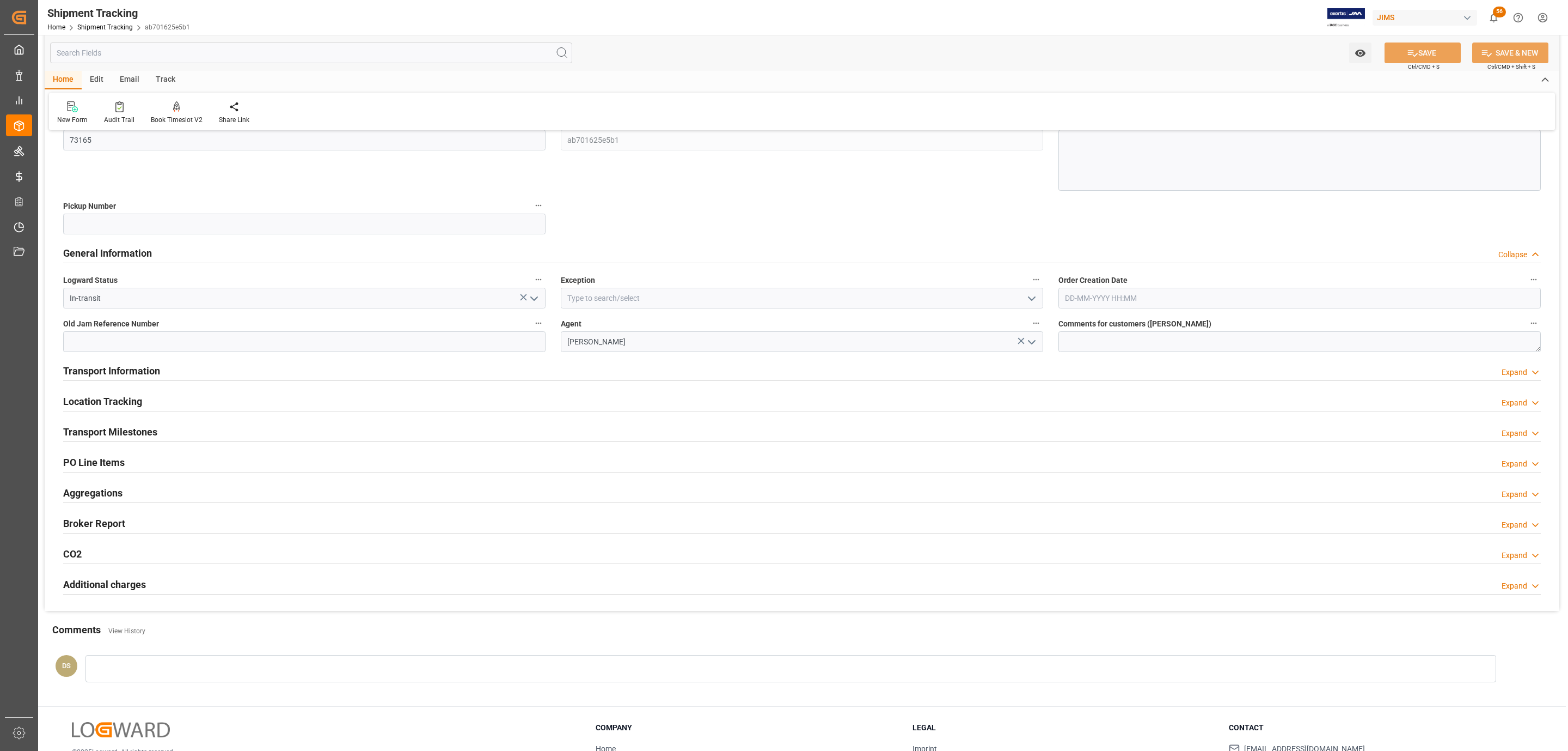
click at [147, 252] on h2 "General Information" at bounding box center [108, 253] width 89 height 15
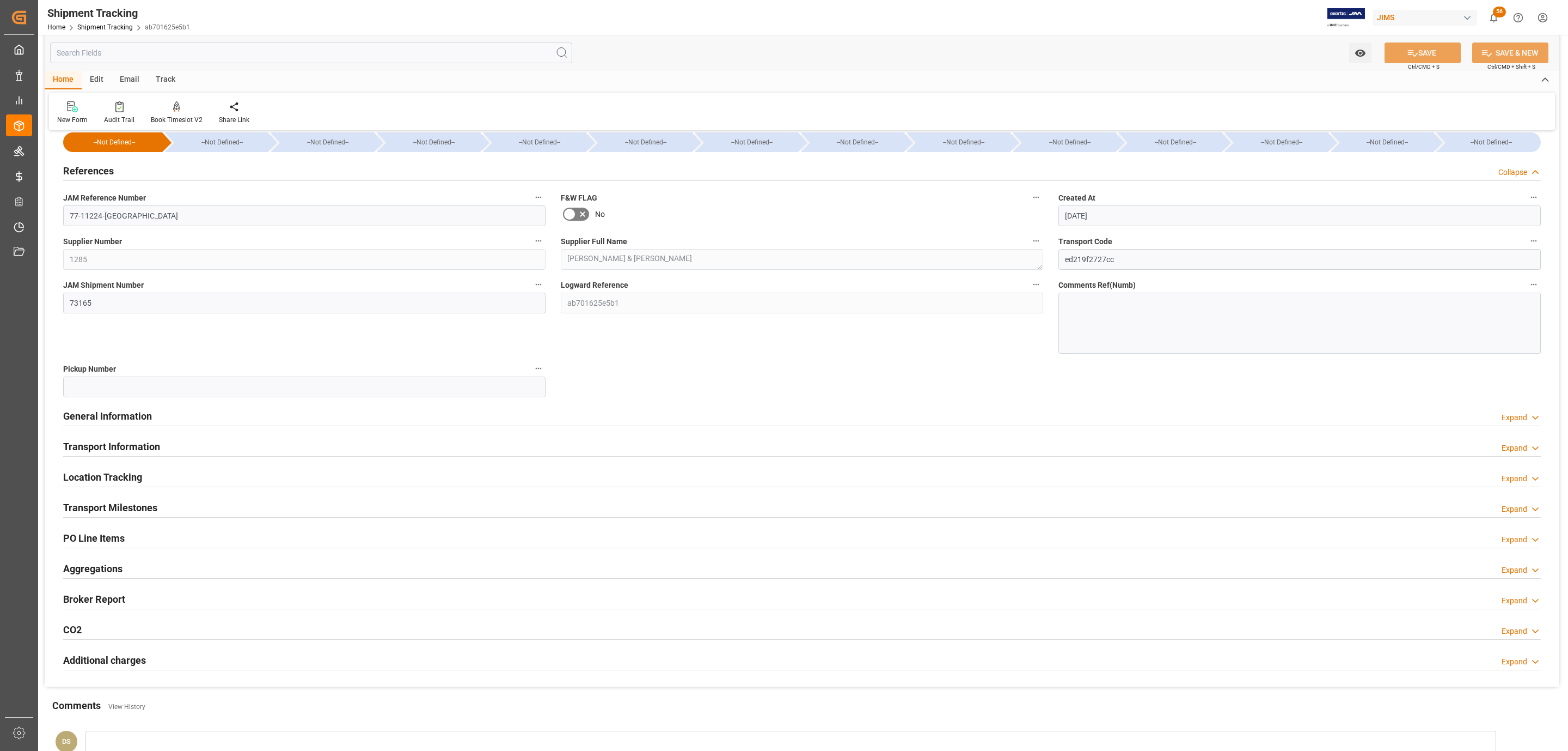
scroll to position [10, 0]
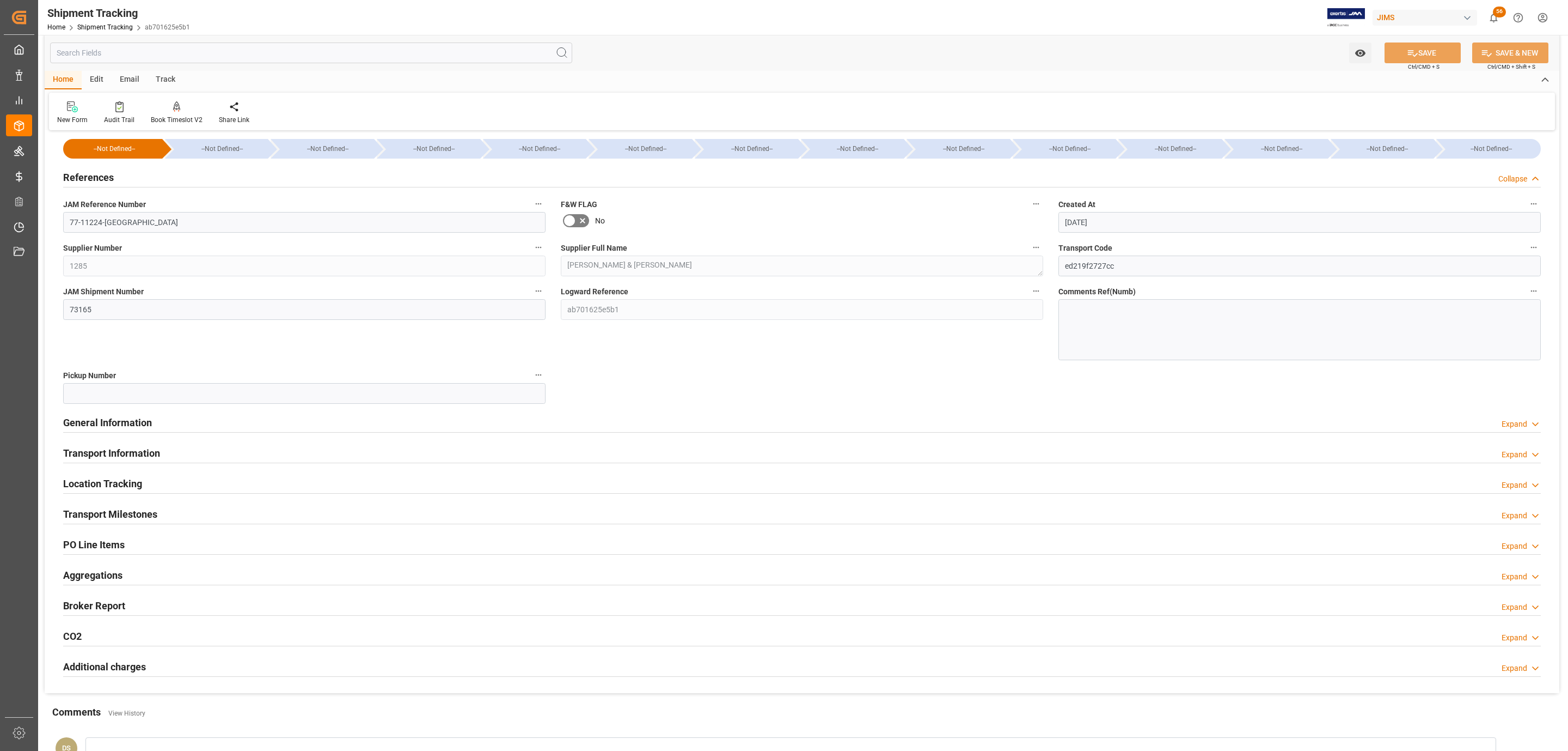
click at [145, 169] on div "References Collapse" at bounding box center [802, 177] width 1478 height 21
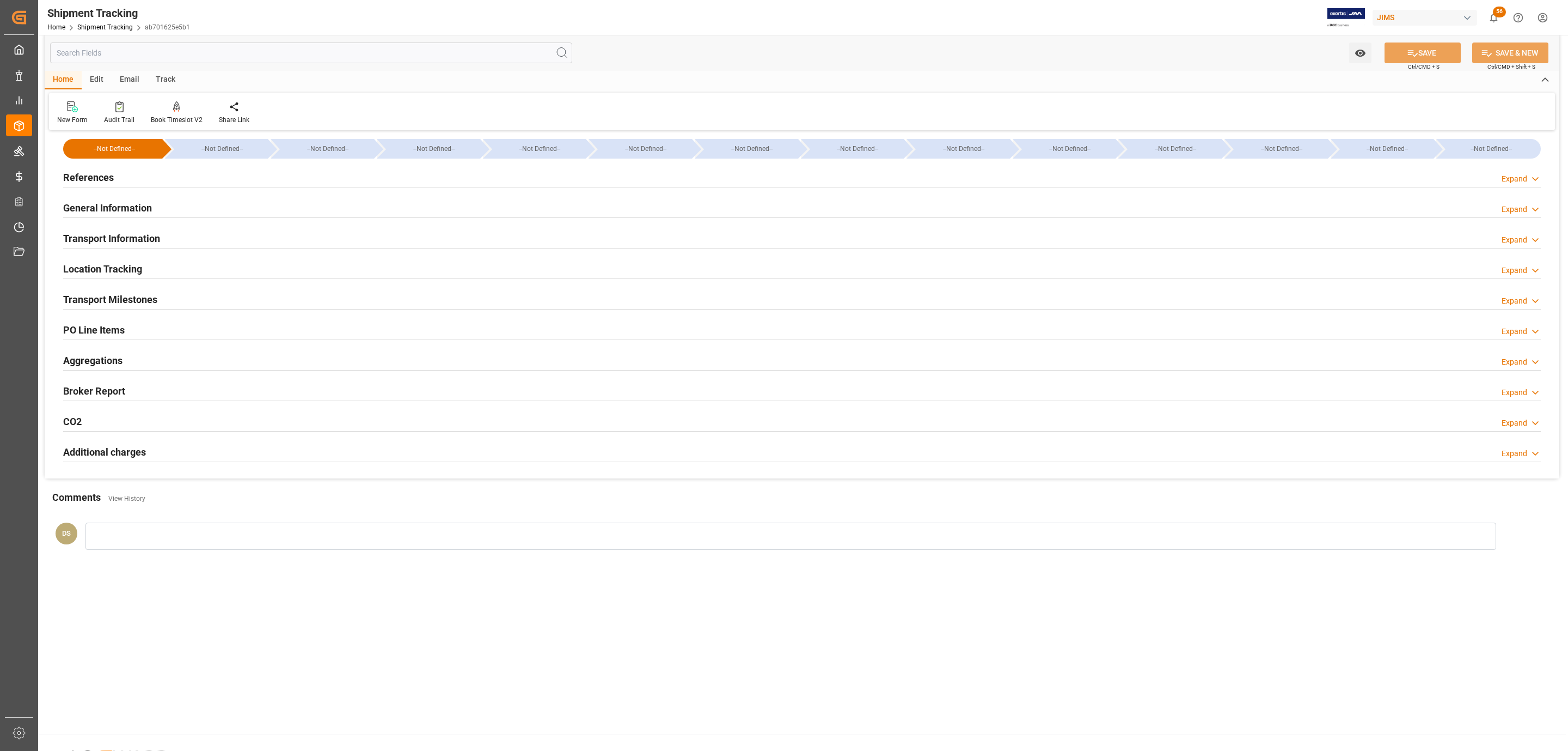
click at [119, 232] on h2 "Transport Information" at bounding box center [111, 238] width 97 height 15
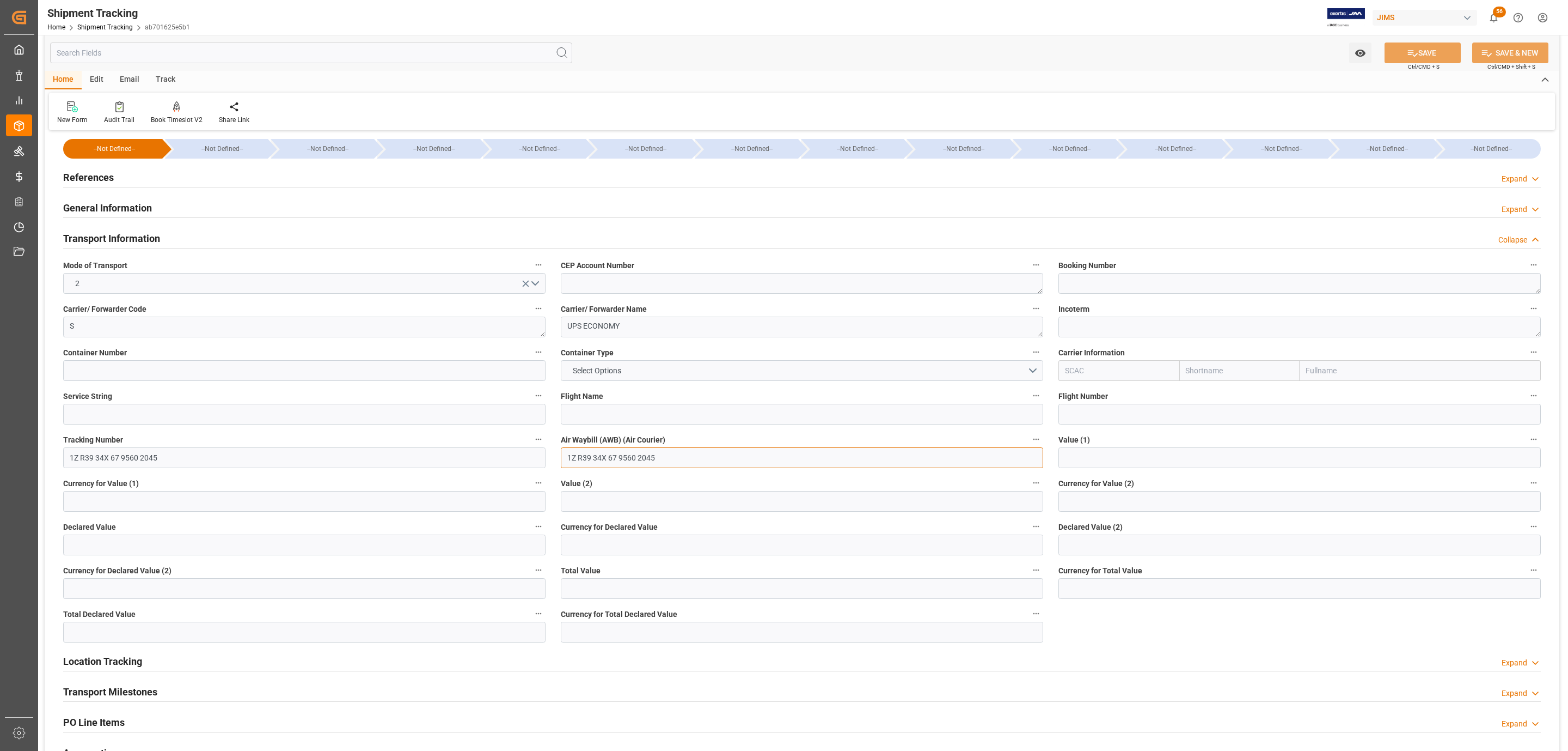
drag, startPoint x: 688, startPoint y: 461, endPoint x: 488, endPoint y: 462, distance: 200.0
click at [523, 457] on div "--Not Defined-- --Not Defined-- --Not Defined-- --Not Defined-- --Not Defined--…" at bounding box center [802, 500] width 1514 height 741
